Goal: Navigation & Orientation: Find specific page/section

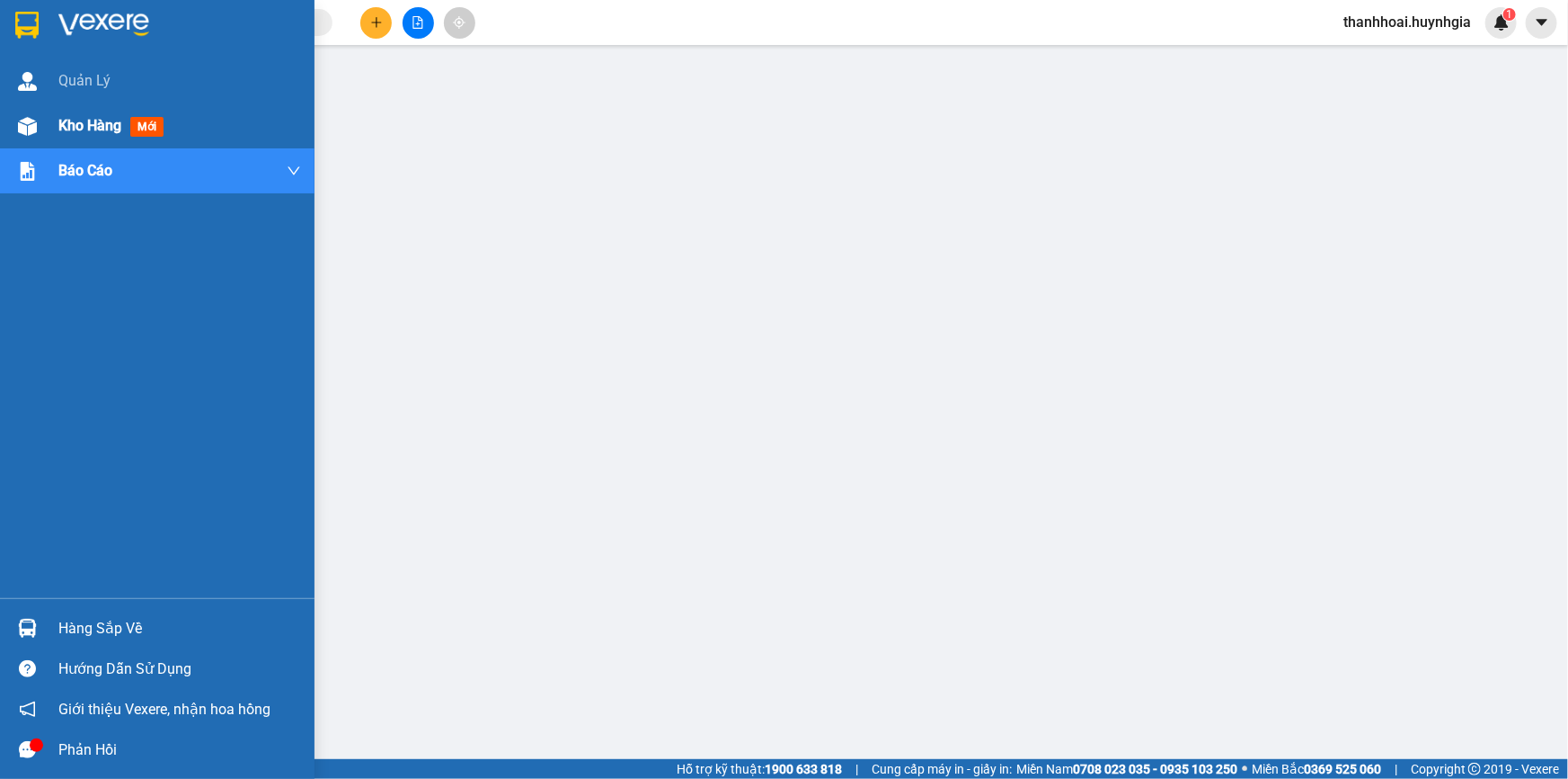
click at [88, 123] on span "Kho hàng" at bounding box center [90, 125] width 63 height 17
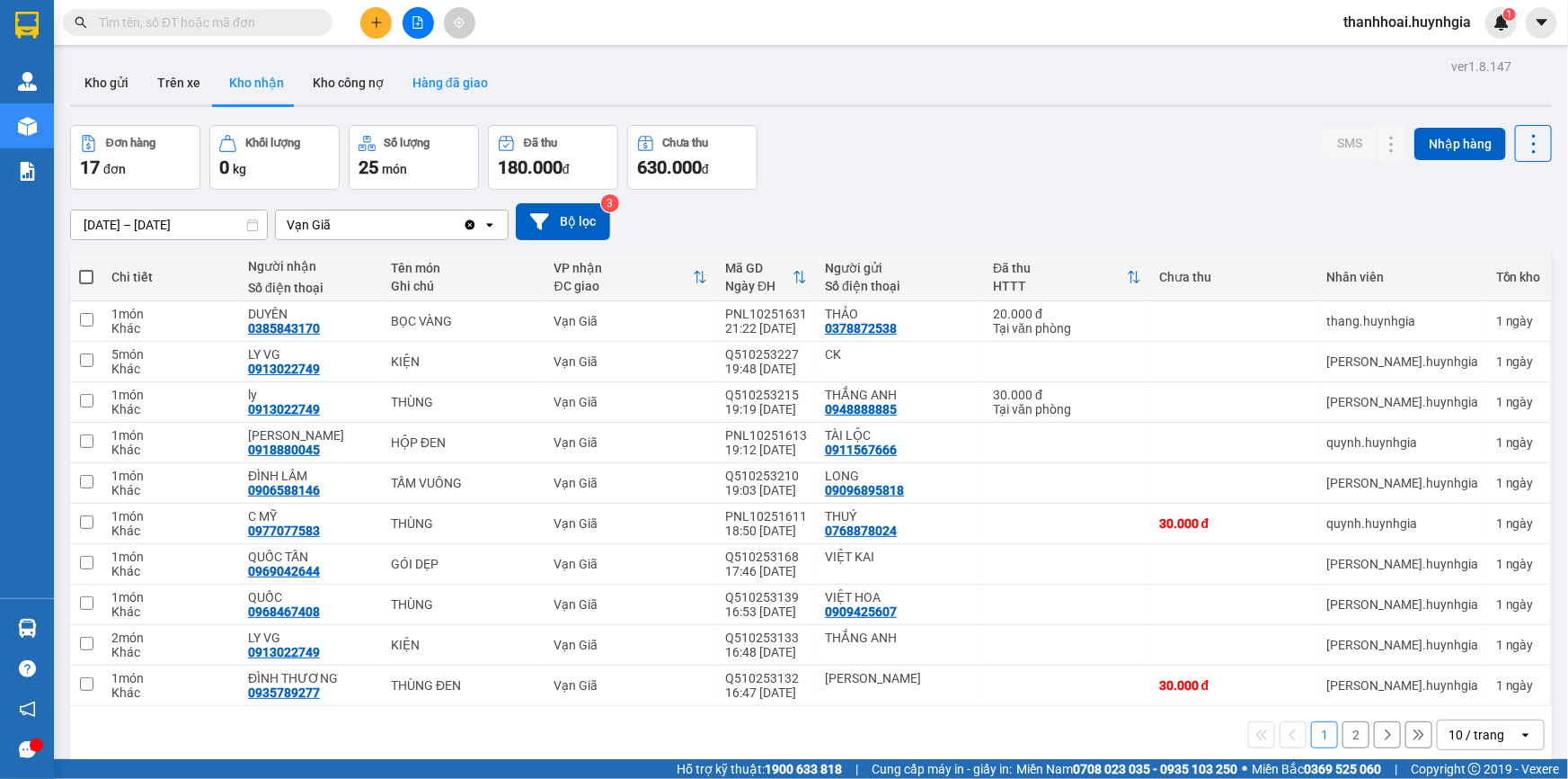
click at [435, 81] on button "Hàng đã giao" at bounding box center [450, 82] width 105 height 43
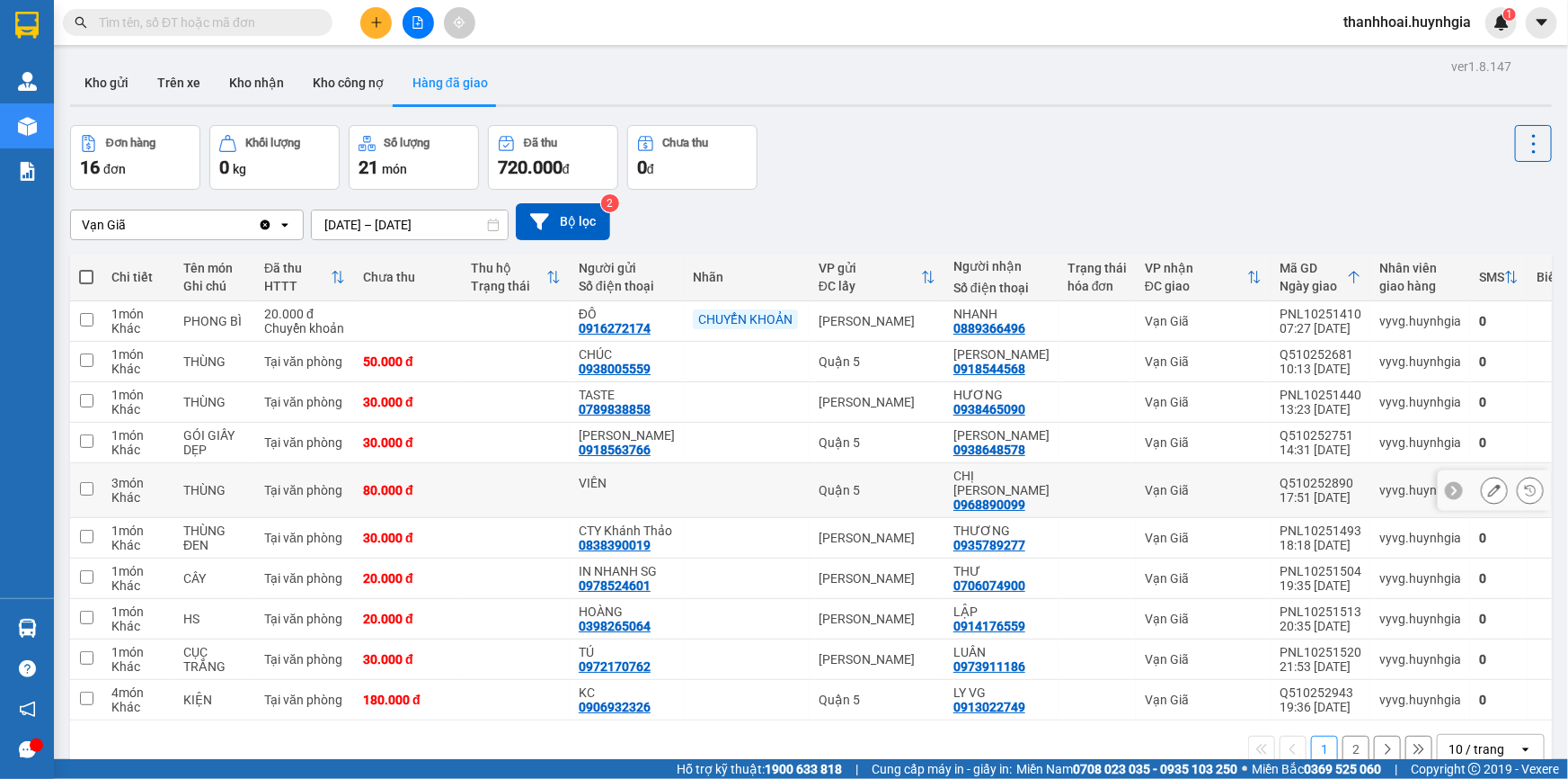
scroll to position [82, 0]
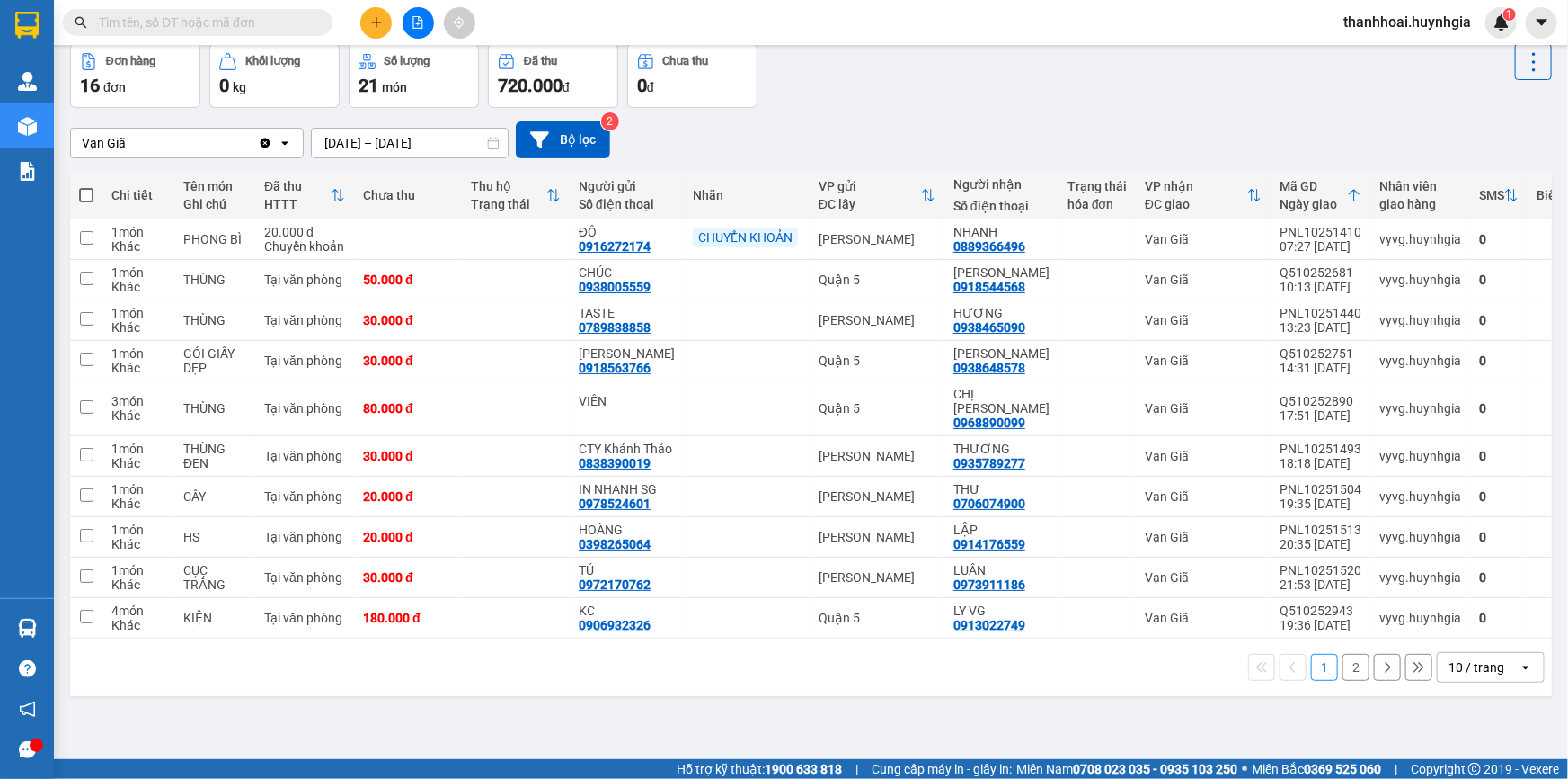
click at [1342, 674] on button "2" at bounding box center [1355, 666] width 27 height 27
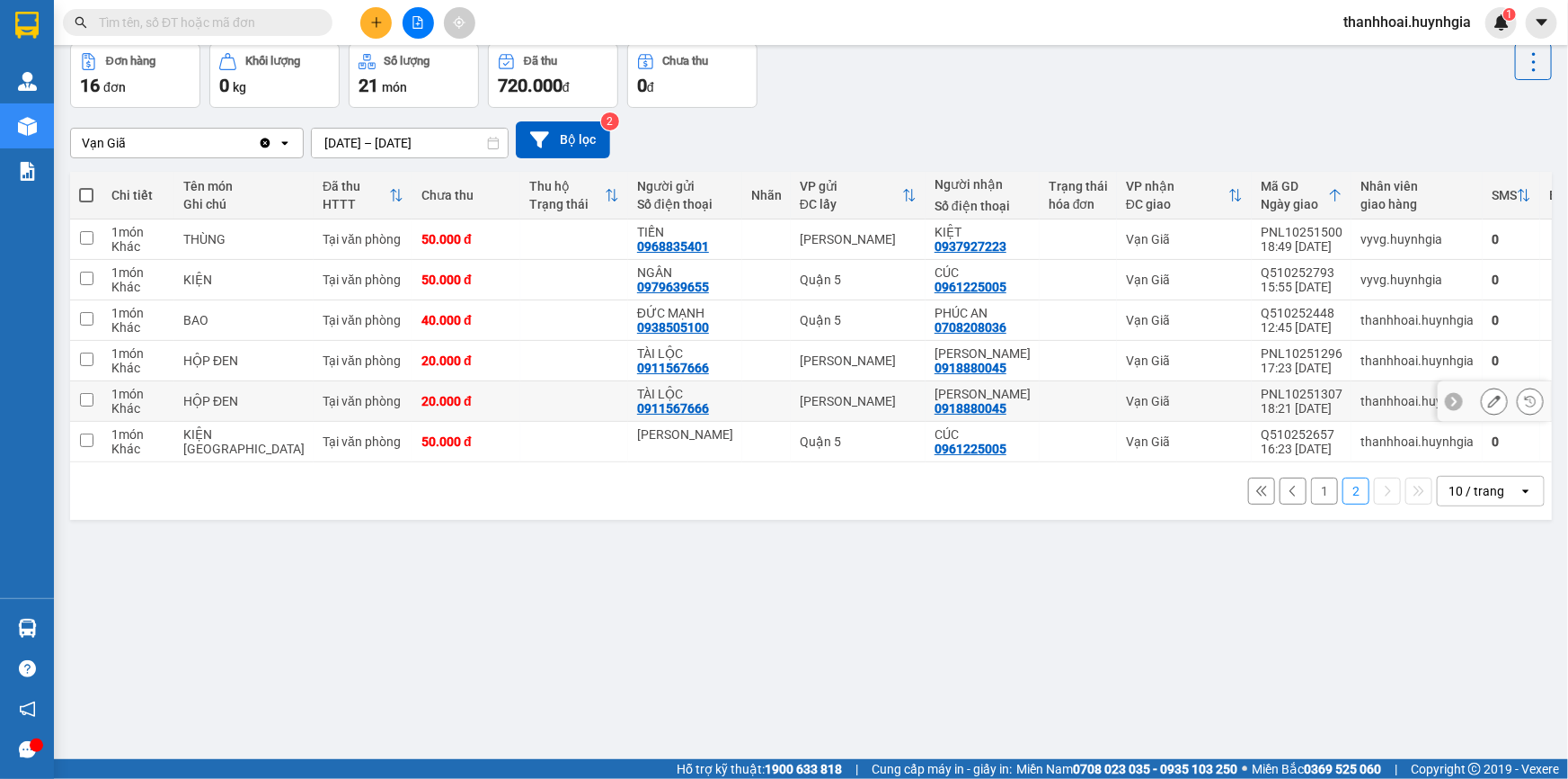
scroll to position [0, 0]
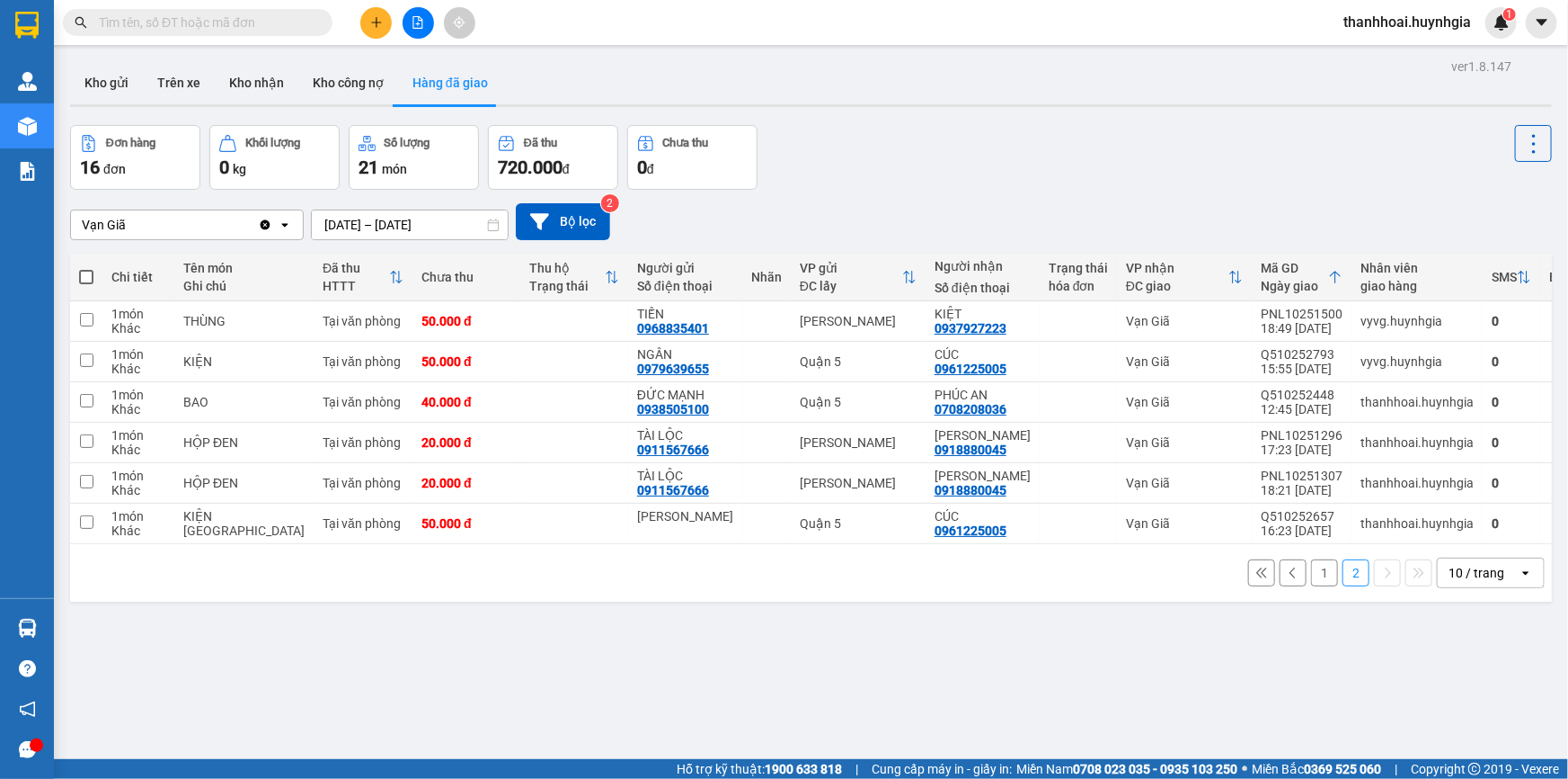
click at [1315, 573] on button "1" at bounding box center [1324, 572] width 27 height 27
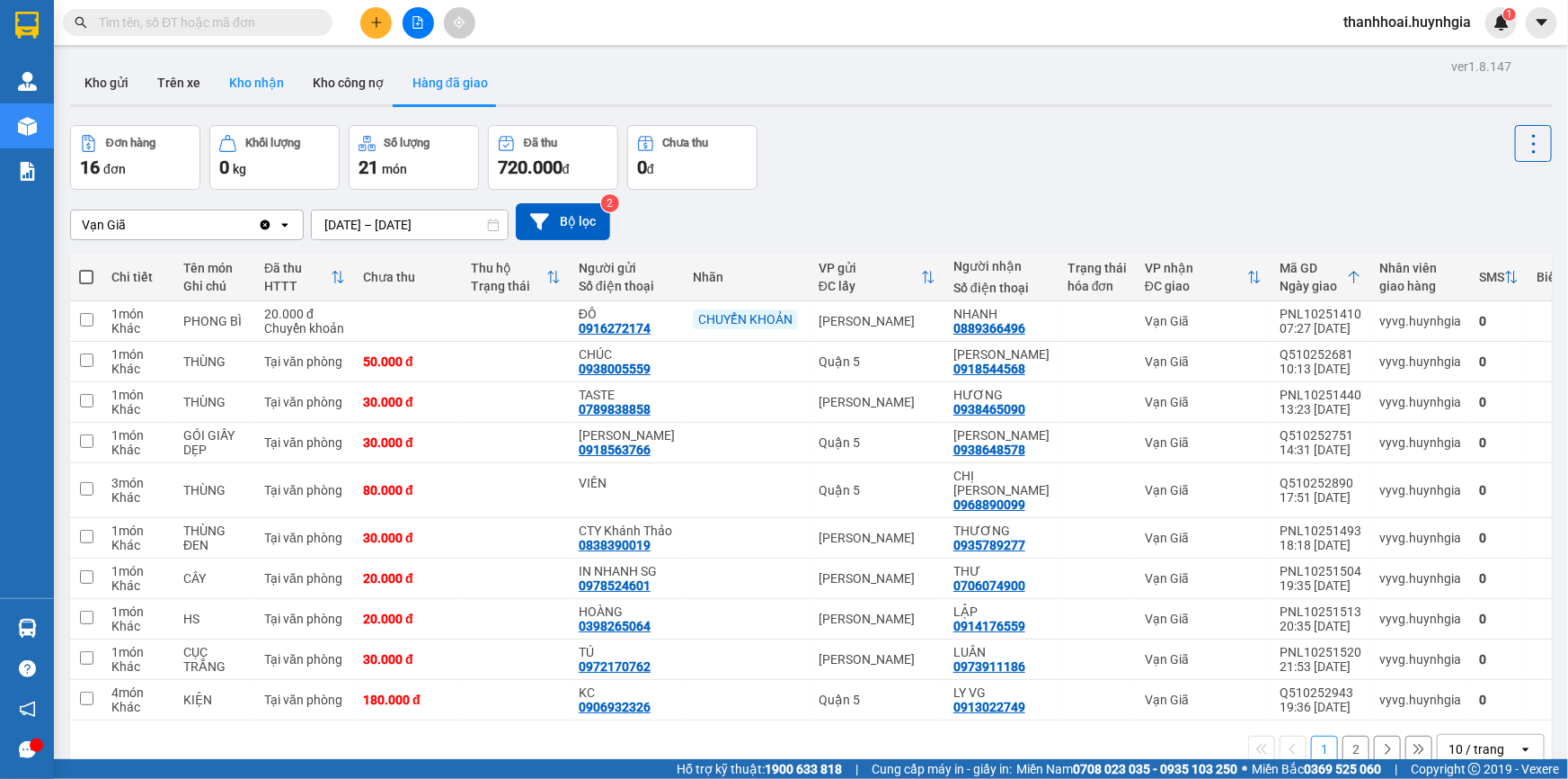
click at [263, 88] on button "Kho nhận" at bounding box center [257, 82] width 84 height 43
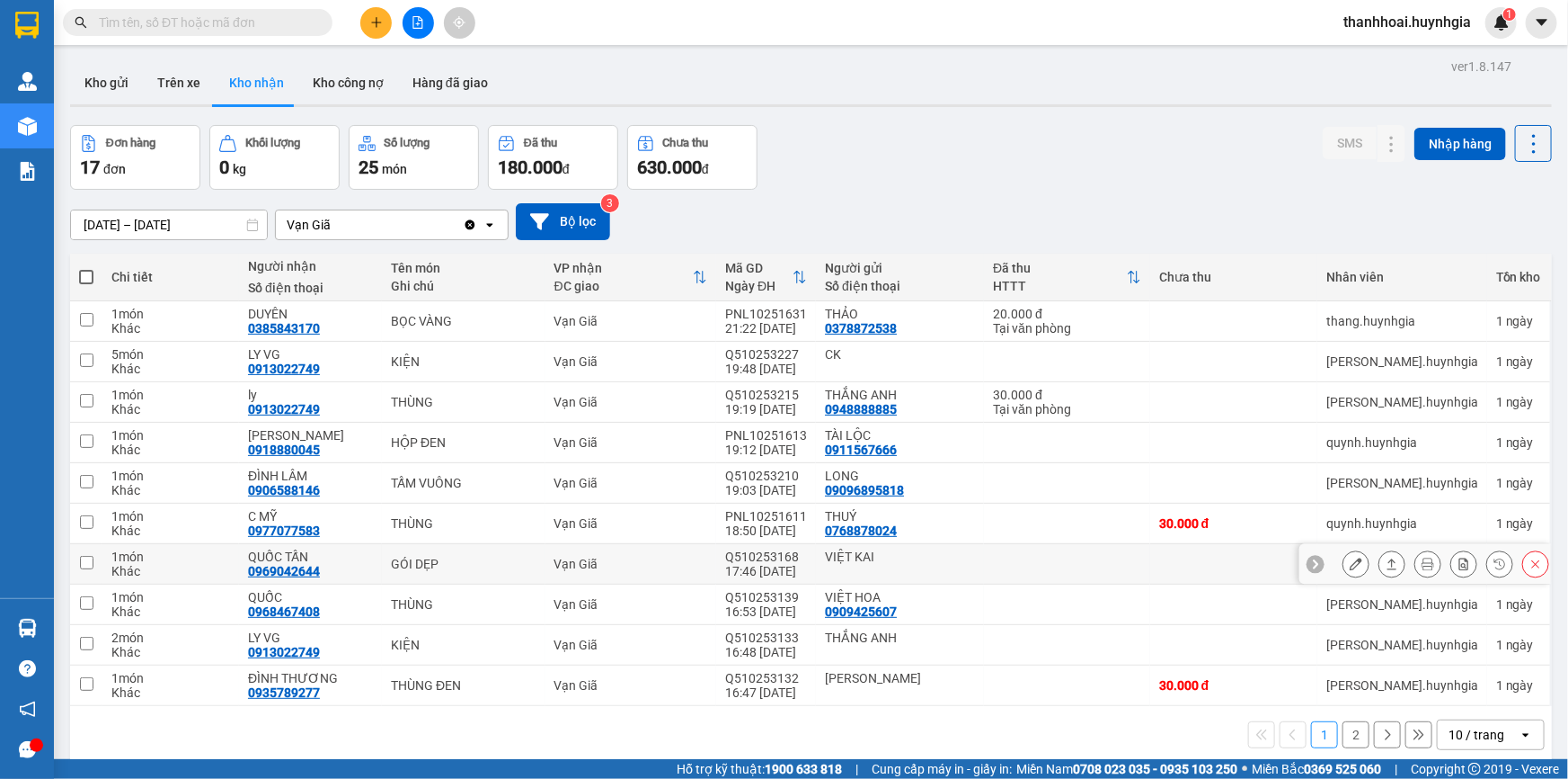
scroll to position [82, 0]
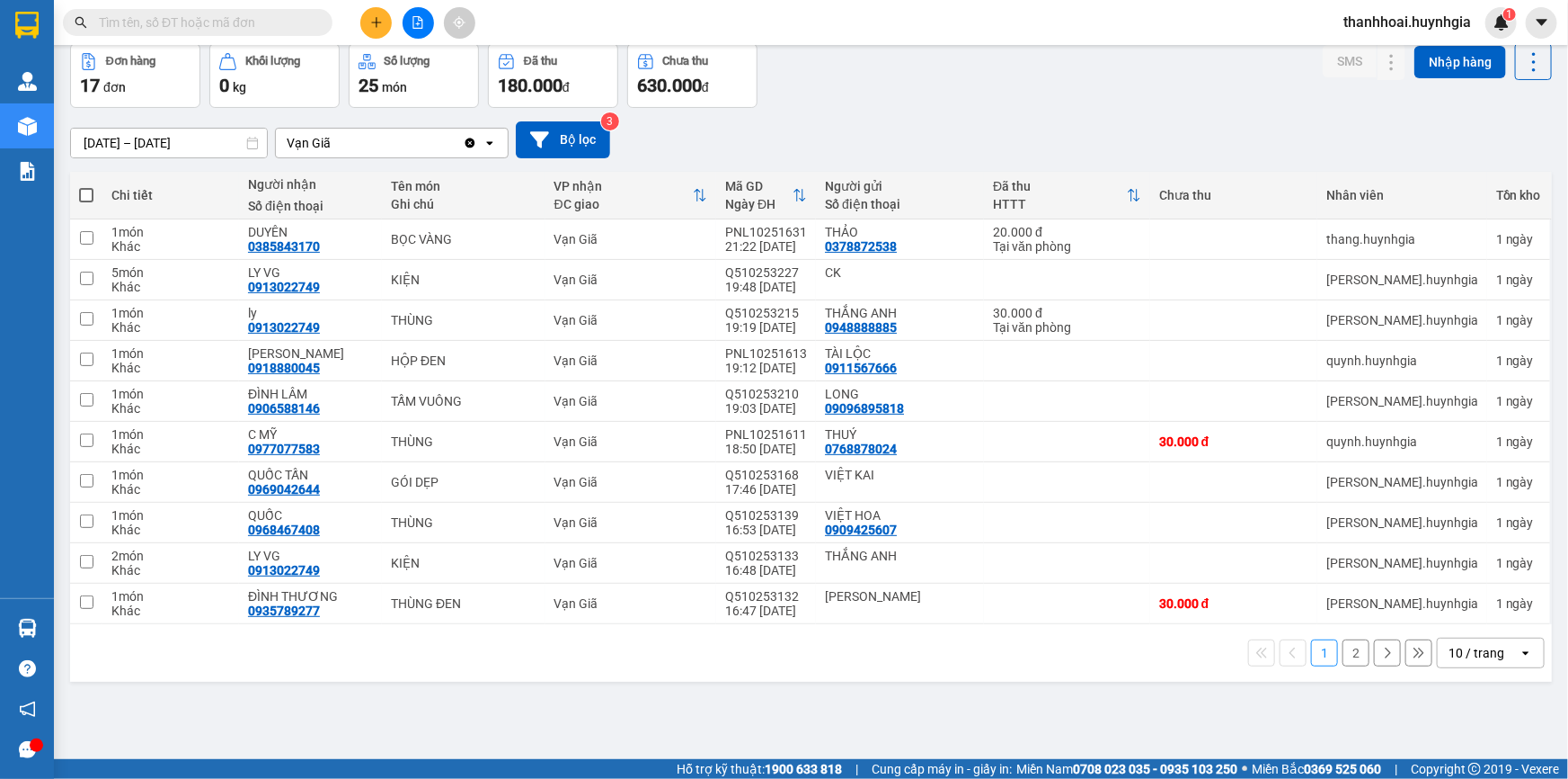
click at [1342, 648] on button "2" at bounding box center [1355, 652] width 27 height 27
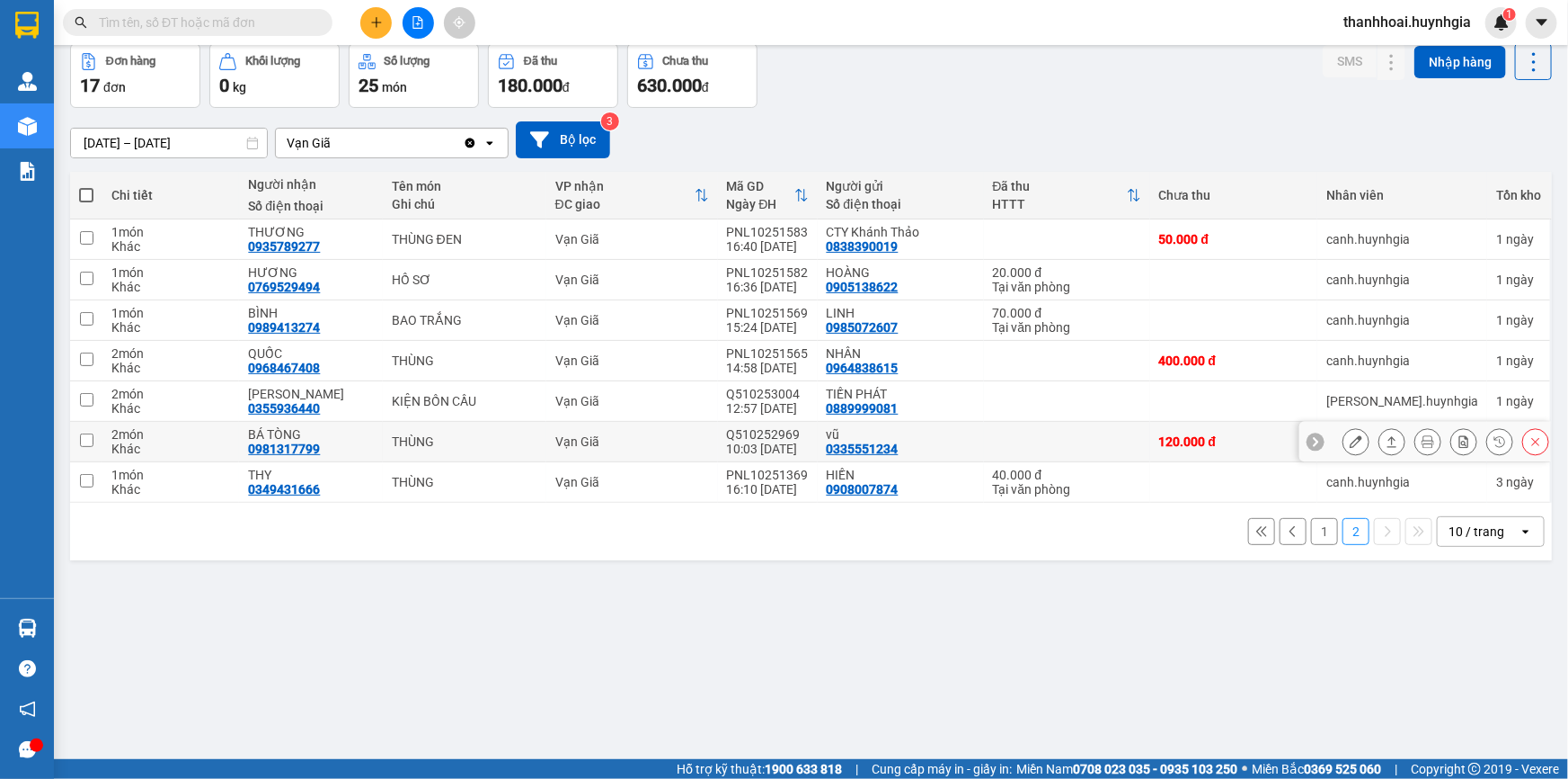
scroll to position [0, 0]
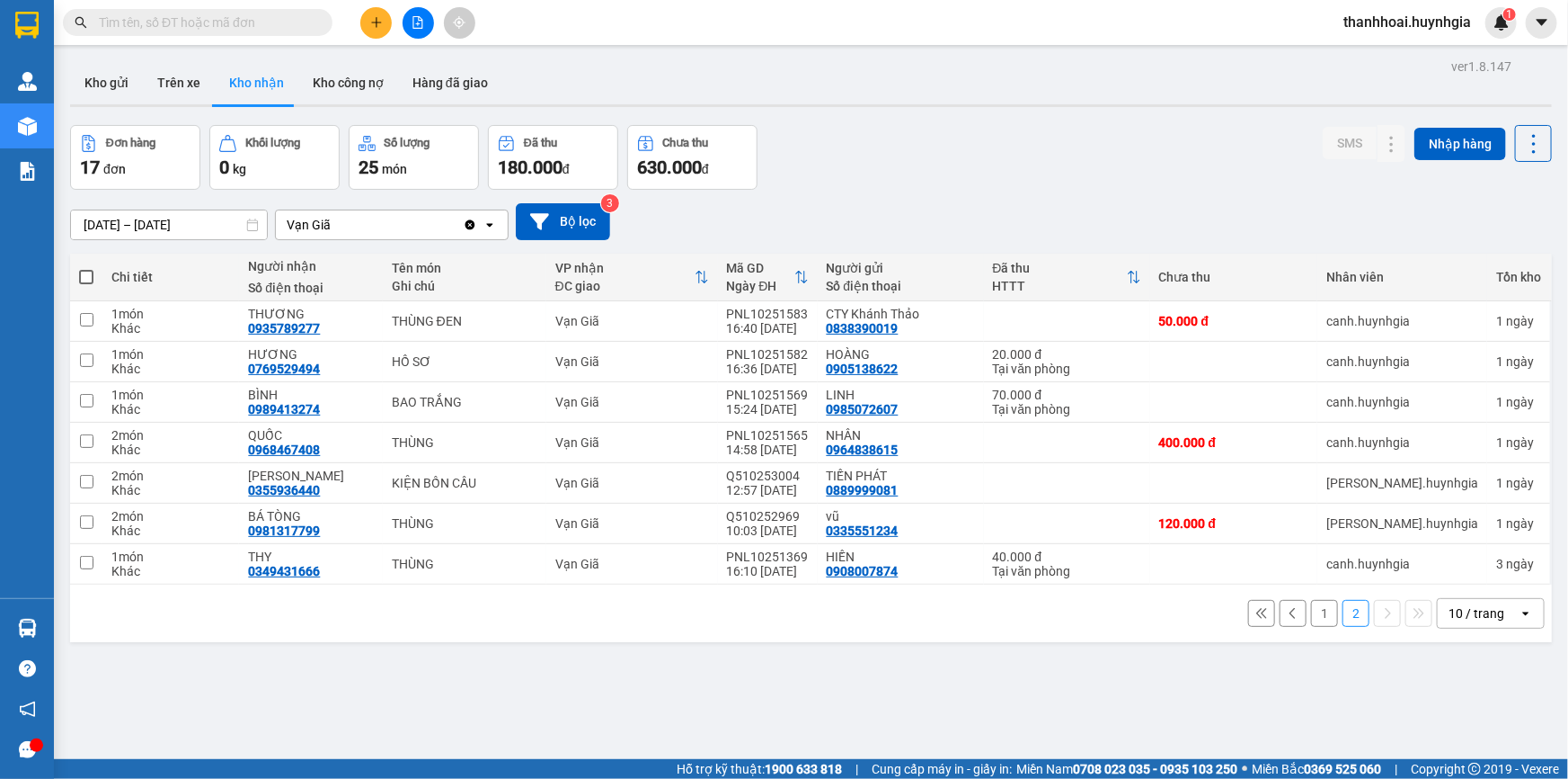
click at [961, 155] on div "Đơn hàng 17 đơn Khối lượng 0 kg Số lượng 25 món Đã thu 180.000 đ Chưa thu 630.0…" at bounding box center [810, 156] width 1481 height 65
click at [977, 688] on div "ver 1.8.147 Kho gửi Trên xe Kho nhận Kho công nợ Hàng đã giao Đơn hàng 17 đơn K…" at bounding box center [810, 443] width 1496 height 779
click at [1009, 180] on div "Đơn hàng 17 đơn Khối lượng 0 kg Số lượng 25 món Đã thu 180.000 đ Chưa thu 630.0…" at bounding box center [810, 156] width 1481 height 65
